Goal: Information Seeking & Learning: Learn about a topic

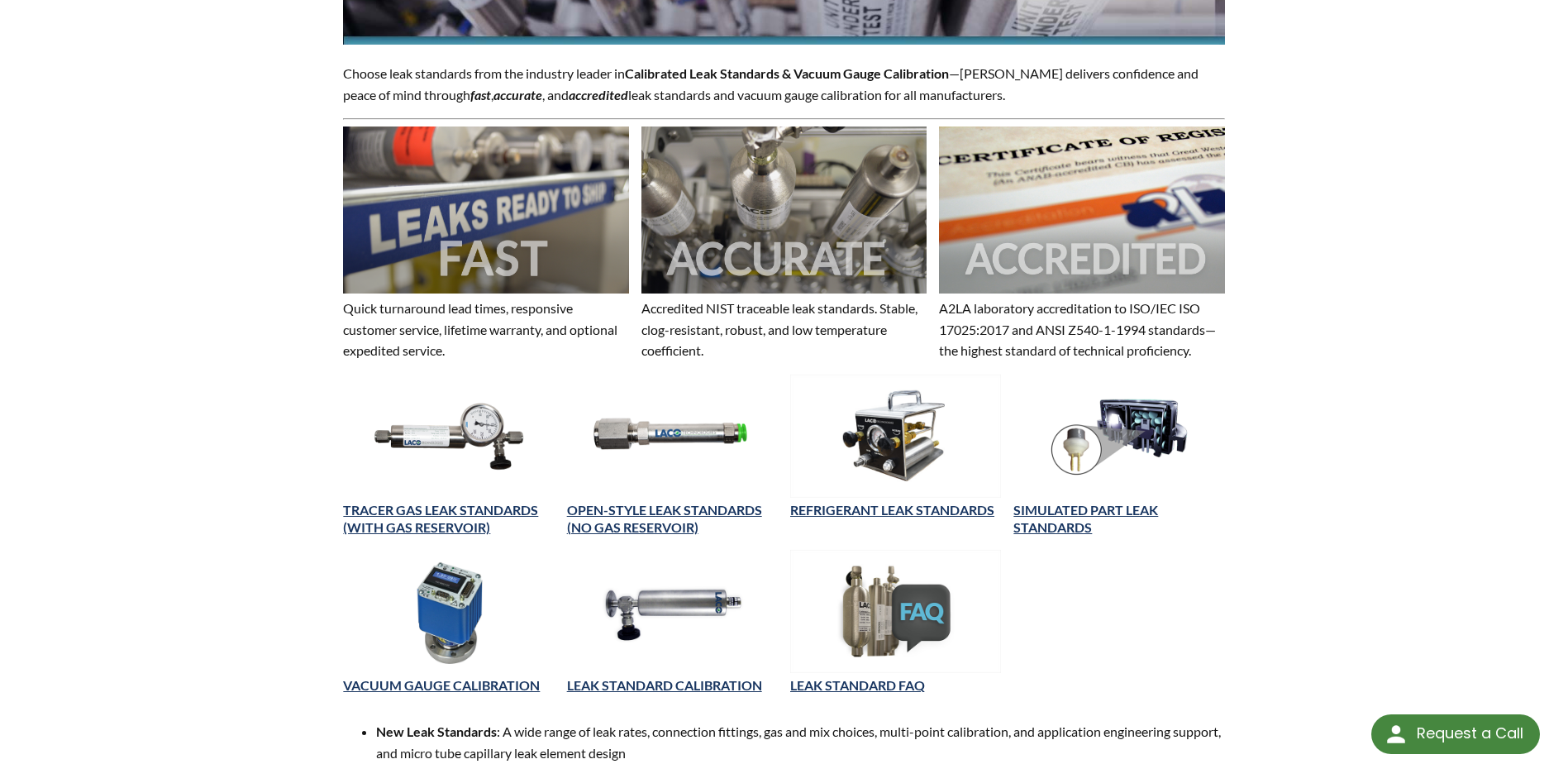
scroll to position [376, 0]
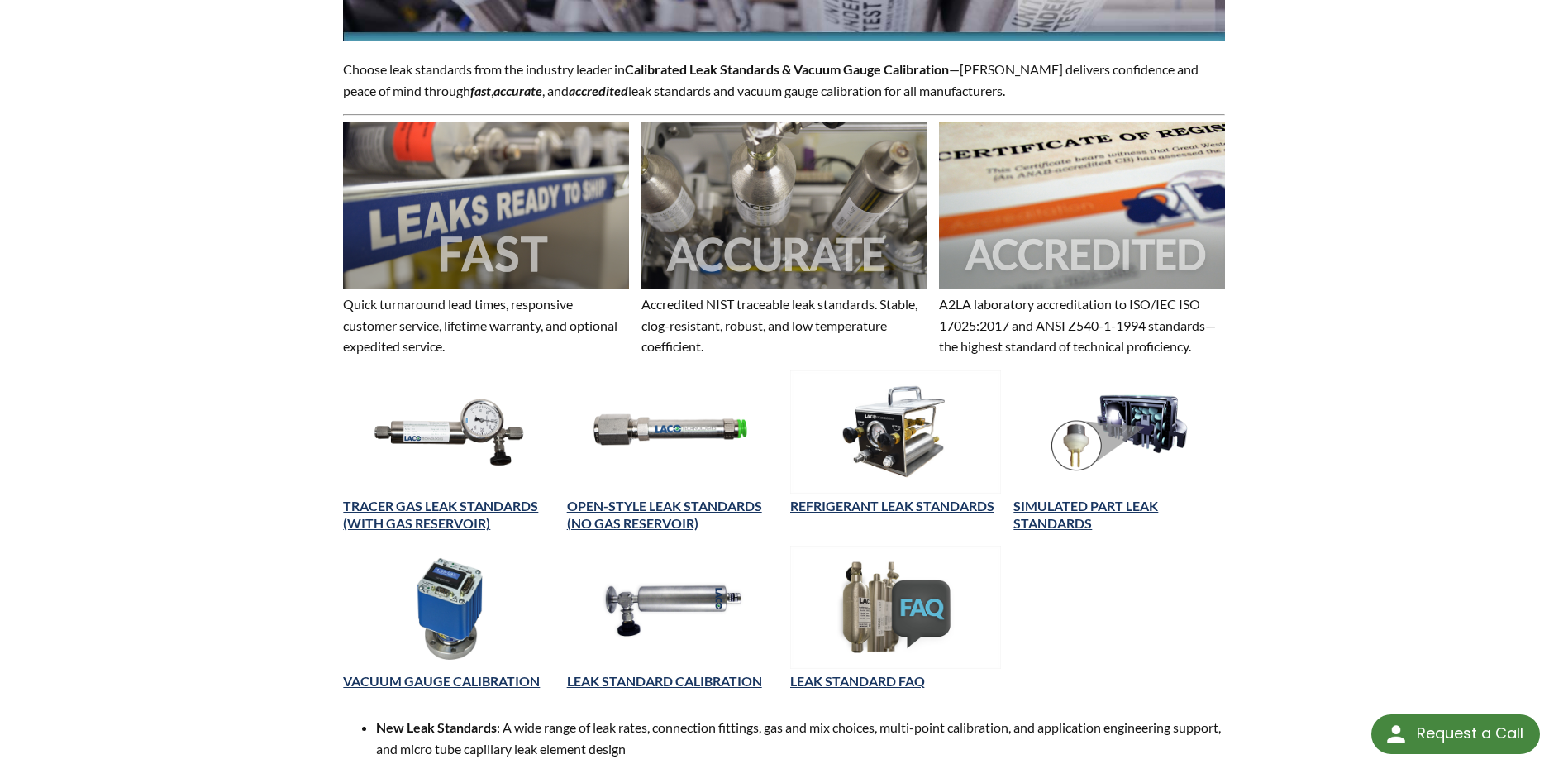
click at [686, 672] on div "LEAK STANDARD CALIBRATION" at bounding box center [672, 624] width 210 height 158
click at [813, 679] on link "LEAK STANDARD FAQ" at bounding box center [857, 681] width 134 height 16
click at [687, 509] on link "OPEN-STYLE LEAK STANDARDS (NO GAS RESERVOIR)" at bounding box center [665, 514] width 195 height 33
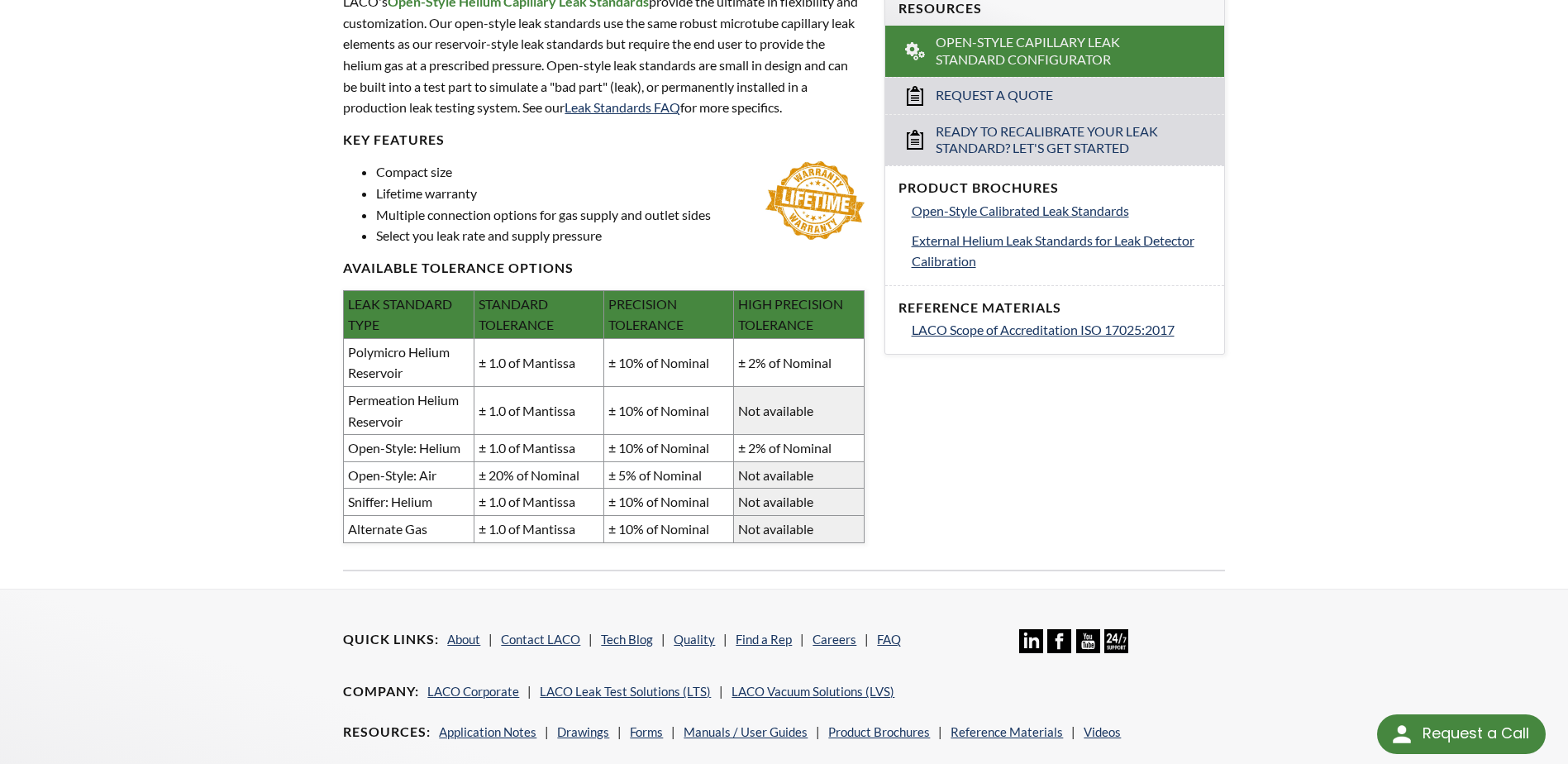
scroll to position [568, 0]
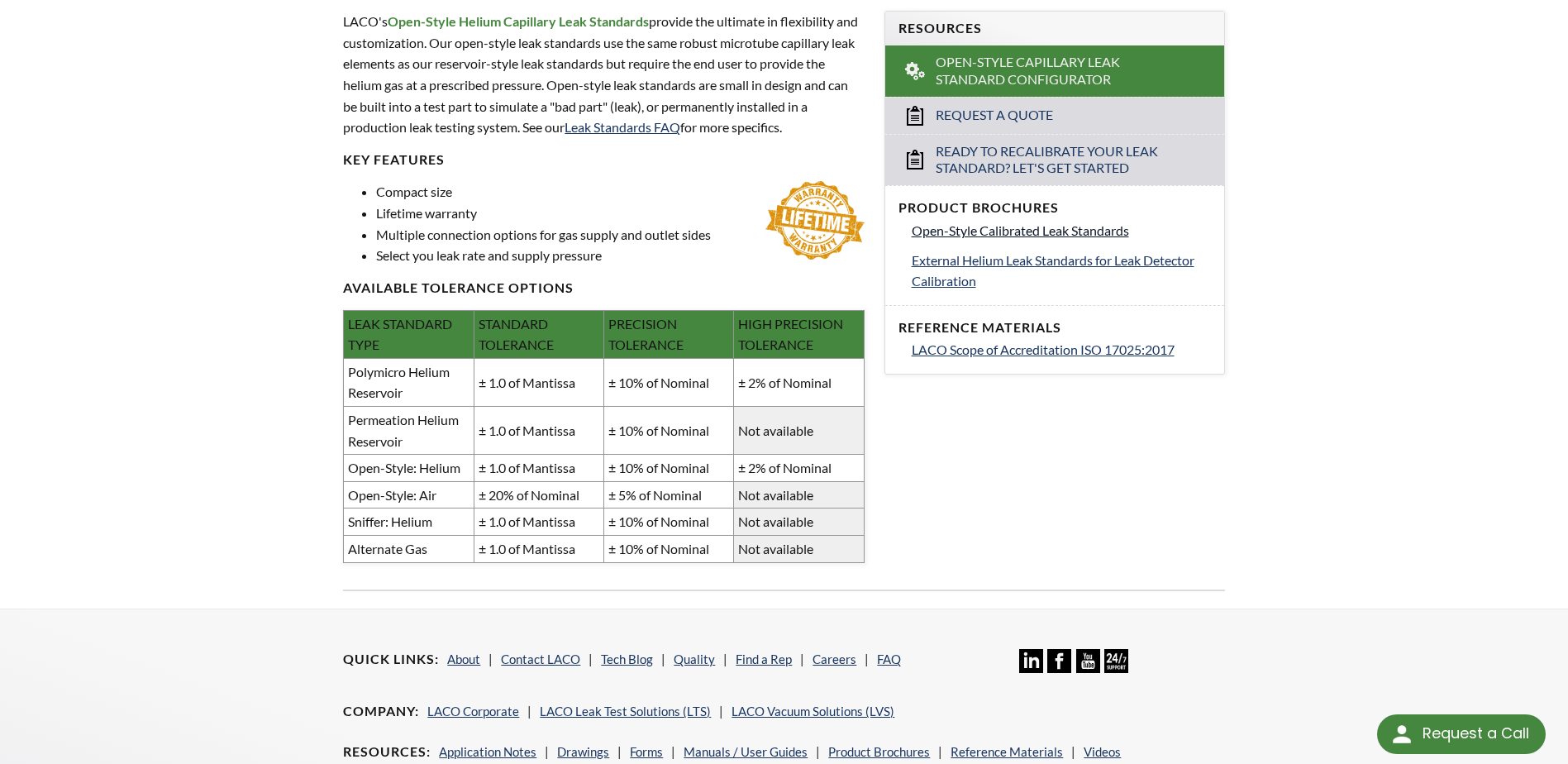
click at [1080, 234] on span "Open-Style Calibrated Leak Standards" at bounding box center [1020, 230] width 217 height 16
